Goal: Communication & Community: Share content

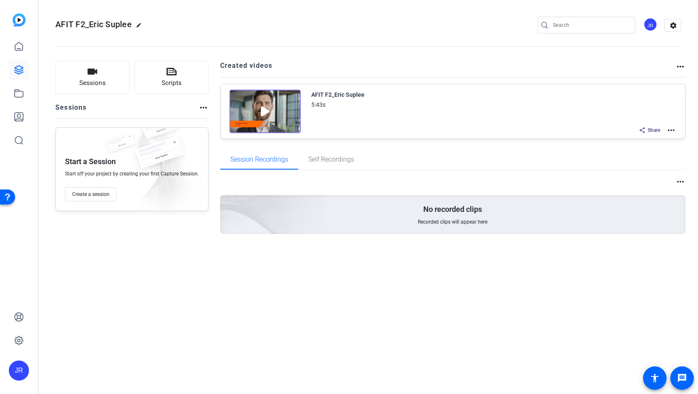
click at [319, 98] on div "AFIT F2_Eric Suplee" at bounding box center [337, 95] width 53 height 10
click at [653, 131] on span "Share" at bounding box center [653, 130] width 13 height 7
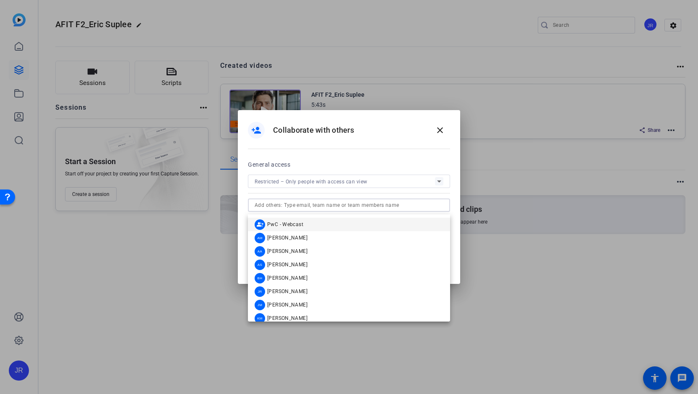
click at [318, 208] on input "text" at bounding box center [348, 205] width 189 height 10
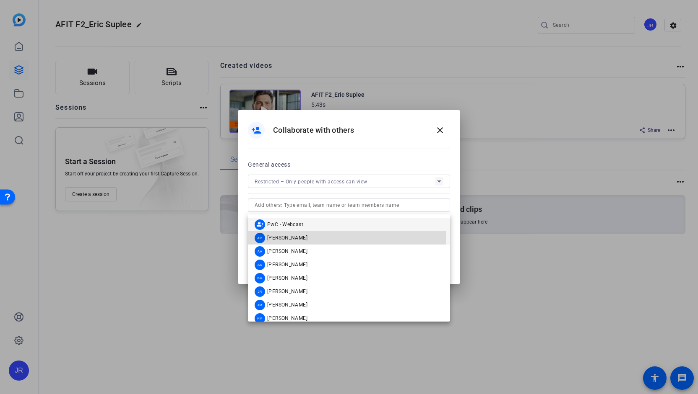
click at [285, 236] on span "[PERSON_NAME]" at bounding box center [287, 238] width 40 height 7
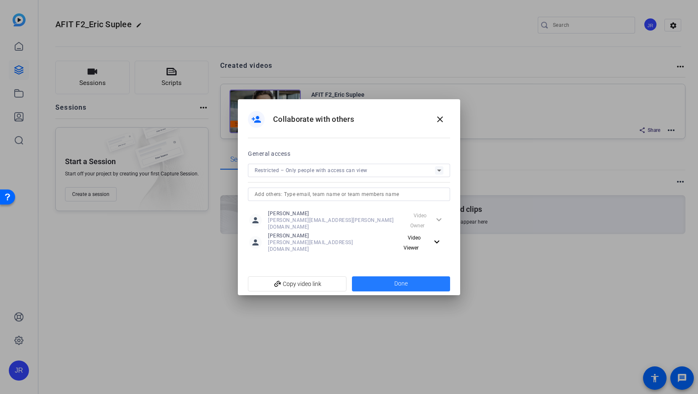
click at [406, 281] on span "Done" at bounding box center [400, 284] width 13 height 9
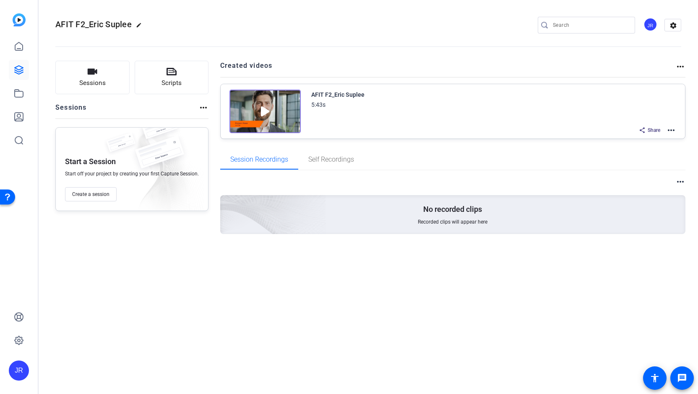
click at [669, 132] on mat-icon "more_horiz" at bounding box center [671, 130] width 10 height 10
click at [652, 133] on div "Edit in Creator Duplicate here Duplicate in new Project Add to Library Archive …" at bounding box center [641, 172] width 72 height 78
click at [652, 132] on span "Share" at bounding box center [653, 130] width 13 height 7
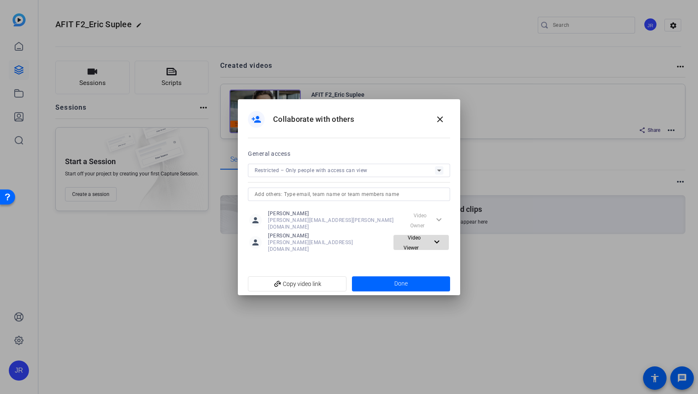
click at [440, 239] on mat-icon "expand_more" at bounding box center [436, 242] width 10 height 10
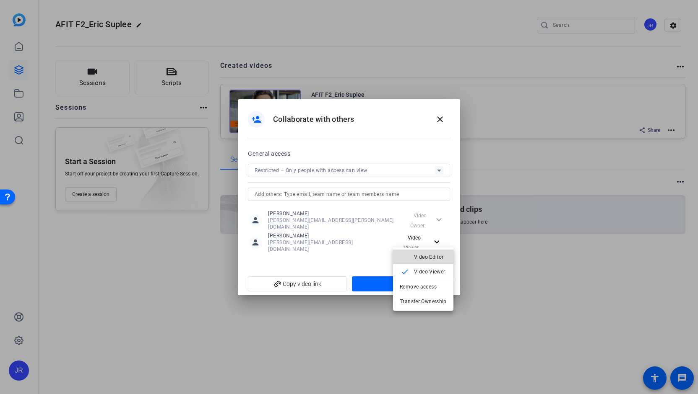
click at [433, 259] on span "Video Editor" at bounding box center [429, 257] width 30 height 6
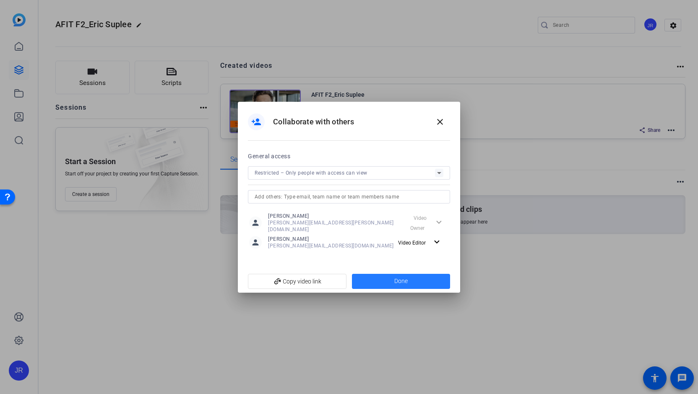
click at [406, 277] on span "Done" at bounding box center [400, 281] width 13 height 9
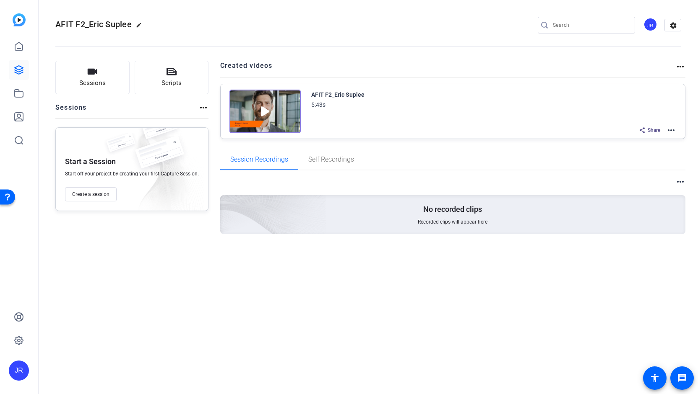
click at [251, 108] on img at bounding box center [264, 112] width 71 height 44
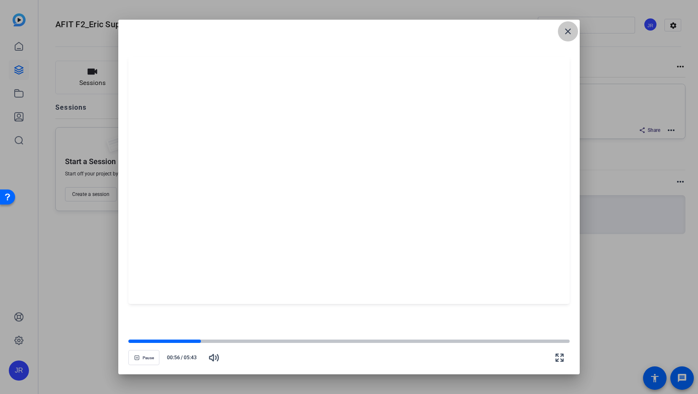
click at [568, 36] on mat-icon "close" at bounding box center [568, 31] width 10 height 10
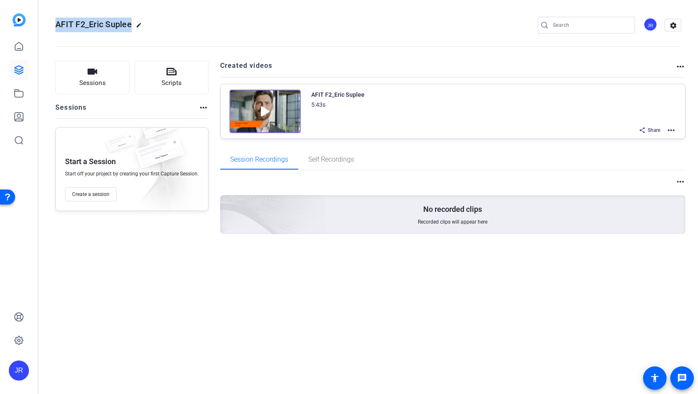
drag, startPoint x: 131, startPoint y: 26, endPoint x: 51, endPoint y: 28, distance: 80.5
click at [51, 28] on mat-toolbar "AFIT F2_Eric Suplee edit JR settings" at bounding box center [368, 25] width 659 height 50
copy span "AFIT F2_Eric Suplee"
click at [18, 65] on icon at bounding box center [19, 70] width 10 height 10
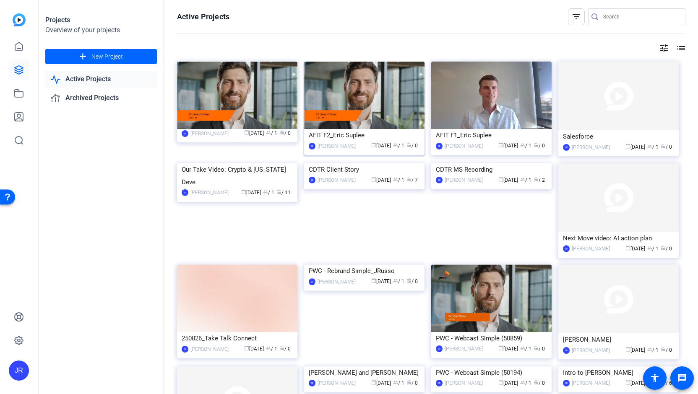
click at [337, 132] on div "AFIT F2_Eric Suplee" at bounding box center [364, 135] width 111 height 13
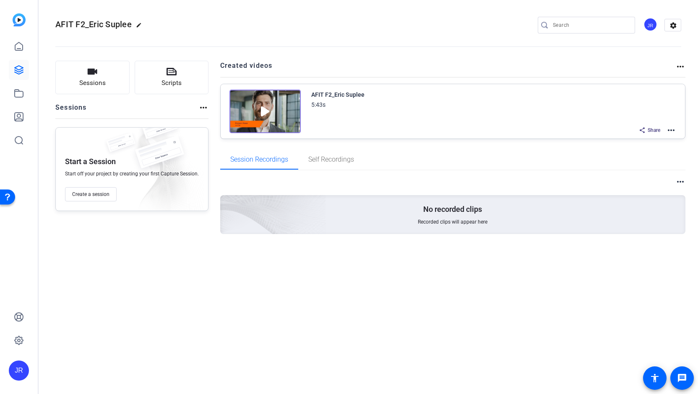
click at [655, 127] on span "Share" at bounding box center [653, 130] width 13 height 7
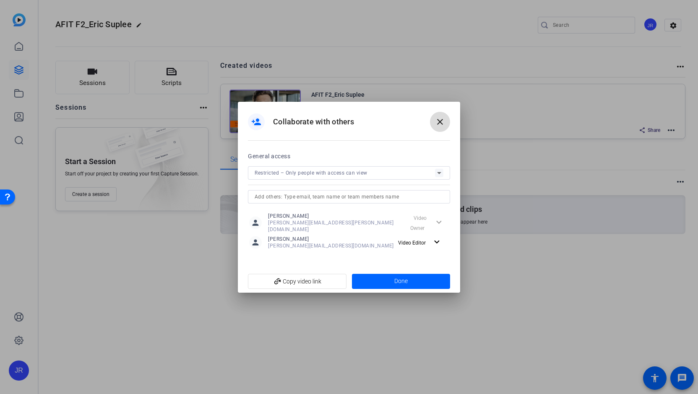
click at [441, 123] on mat-icon "close" at bounding box center [440, 122] width 10 height 10
